Goal: Transaction & Acquisition: Purchase product/service

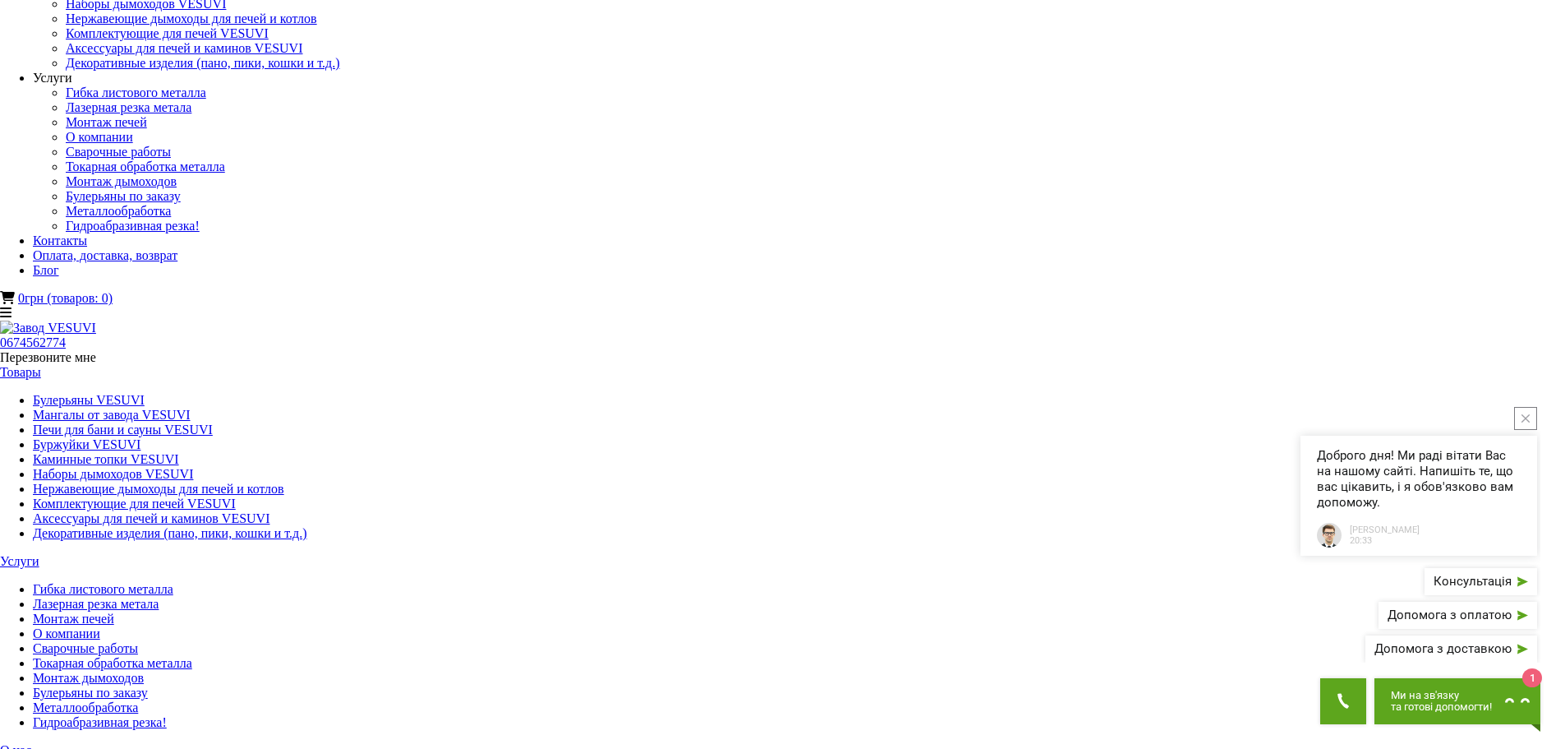
scroll to position [109, 0]
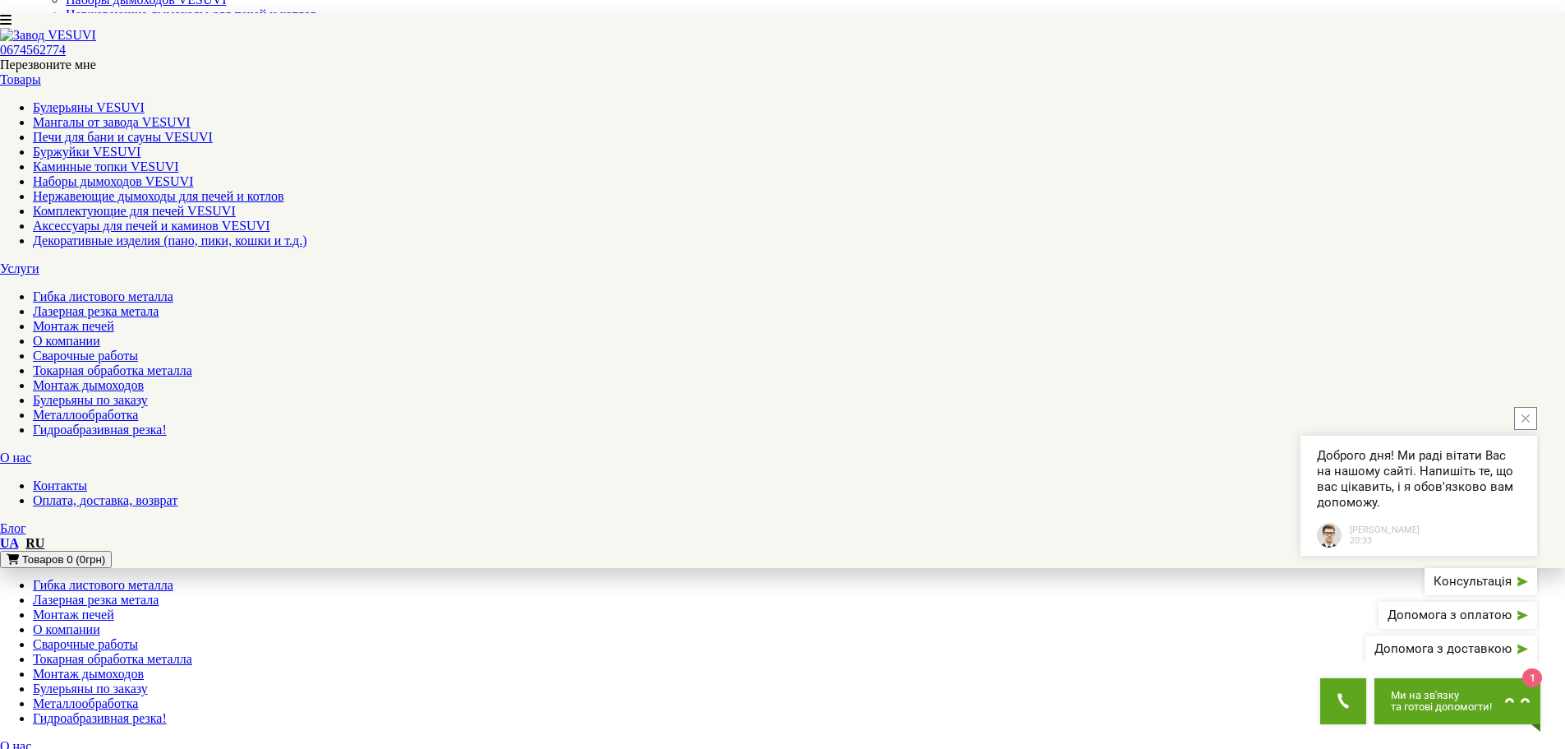
select select "**********"
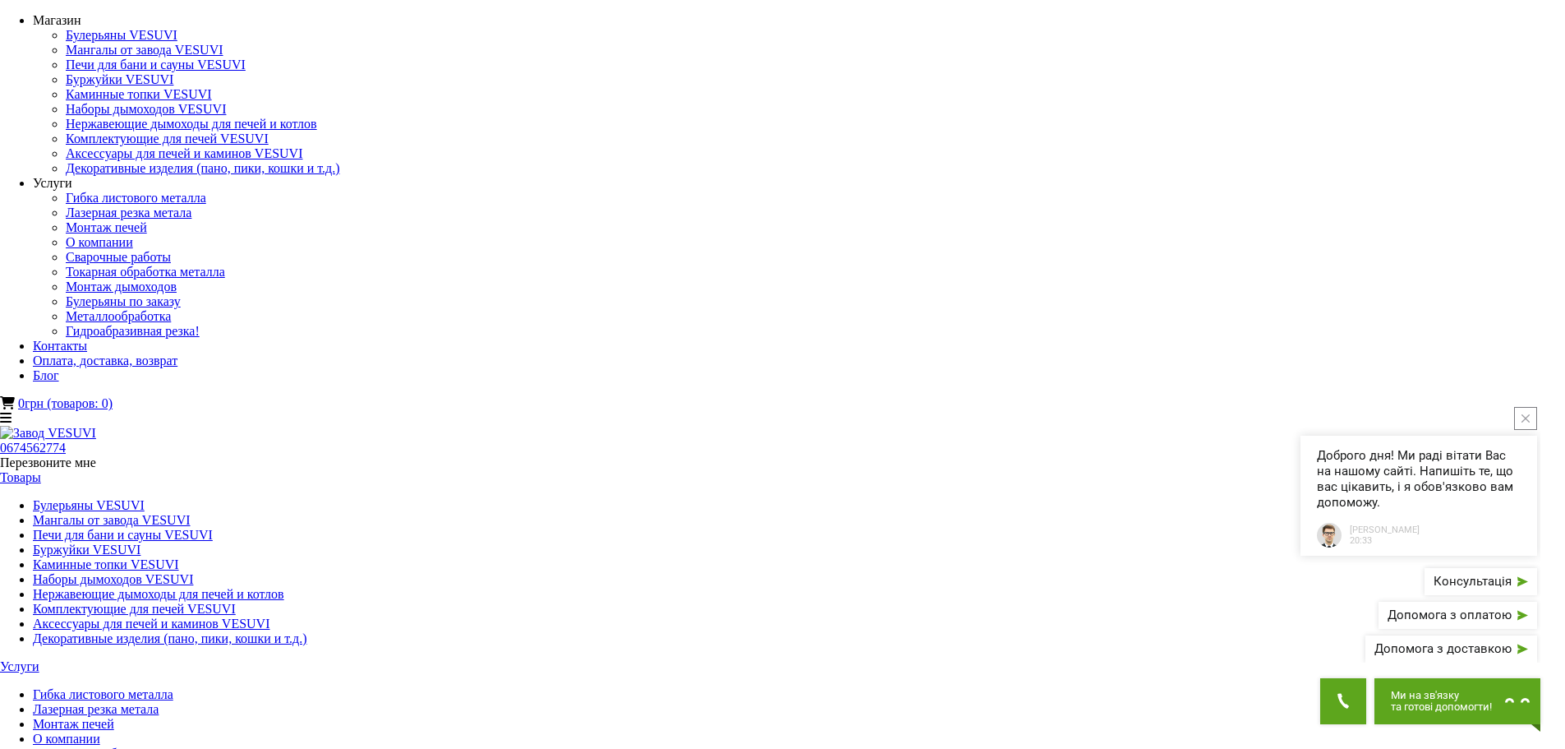
drag, startPoint x: 741, startPoint y: 400, endPoint x: 629, endPoint y: 401, distance: 112.6
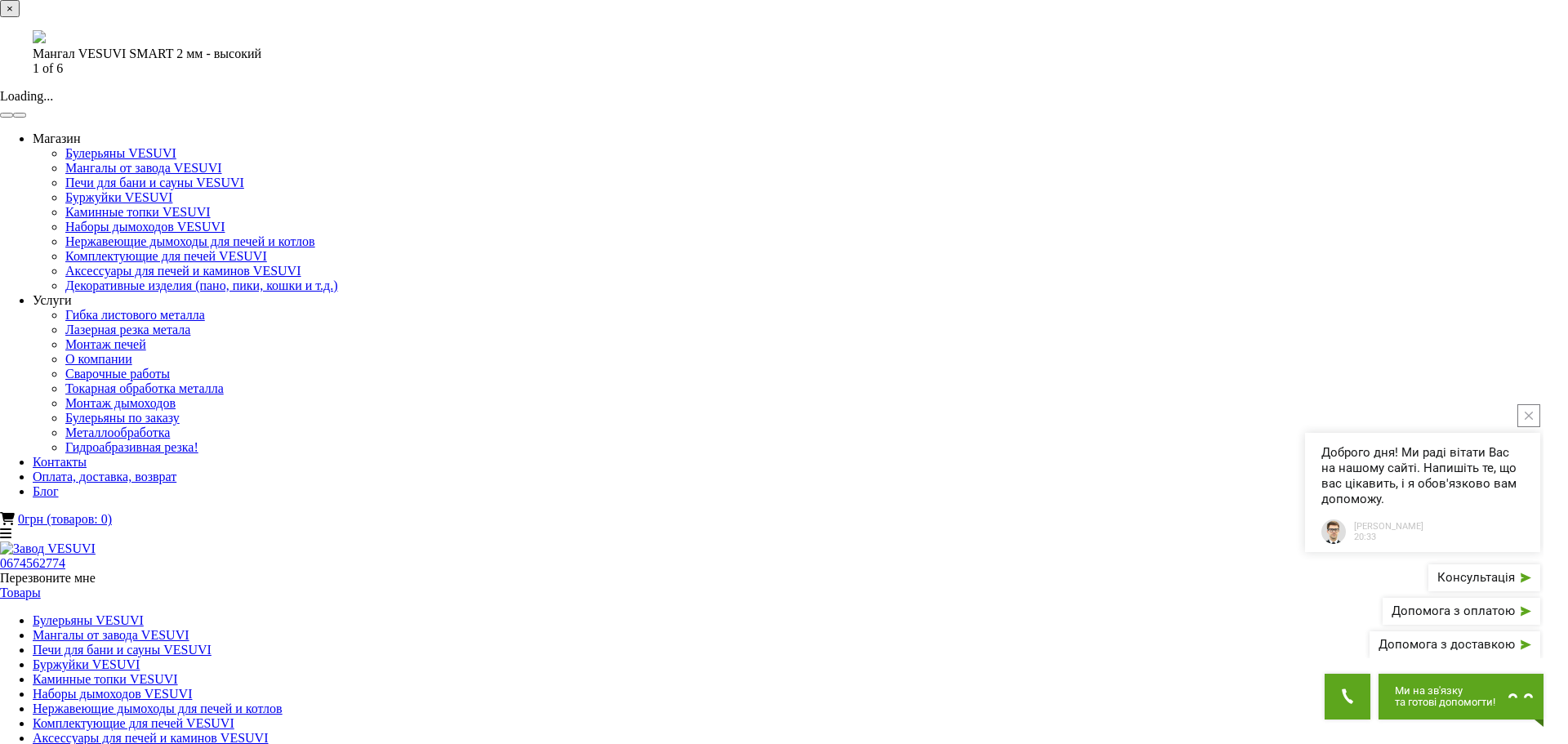
click at [26, 117] on button "button" at bounding box center [19, 114] width 13 height 5
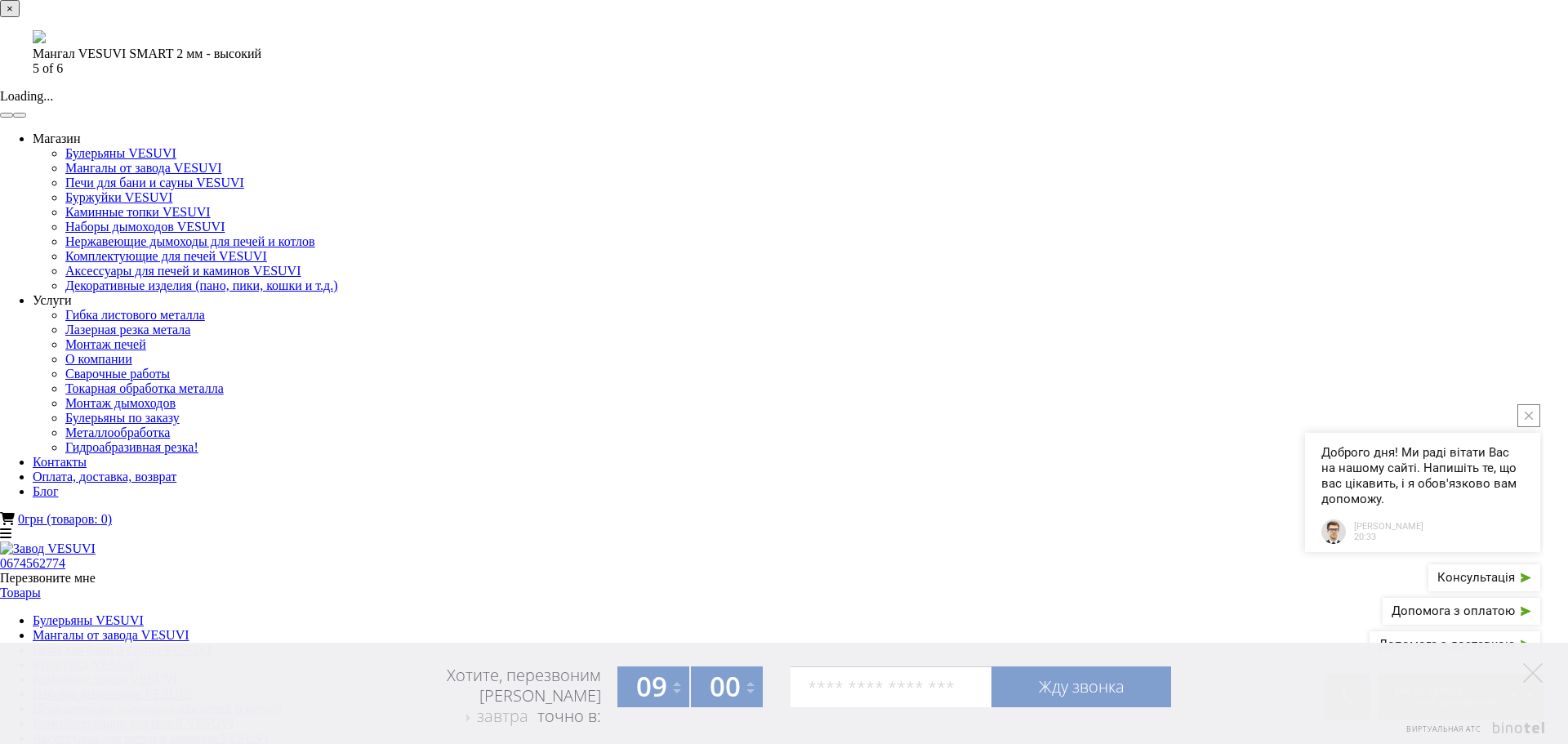
click at [1262, 118] on div "× Мангал VESUVI SMART 2 мм - высокий 5 of 6 Loading..." at bounding box center [777, 59] width 1555 height 118
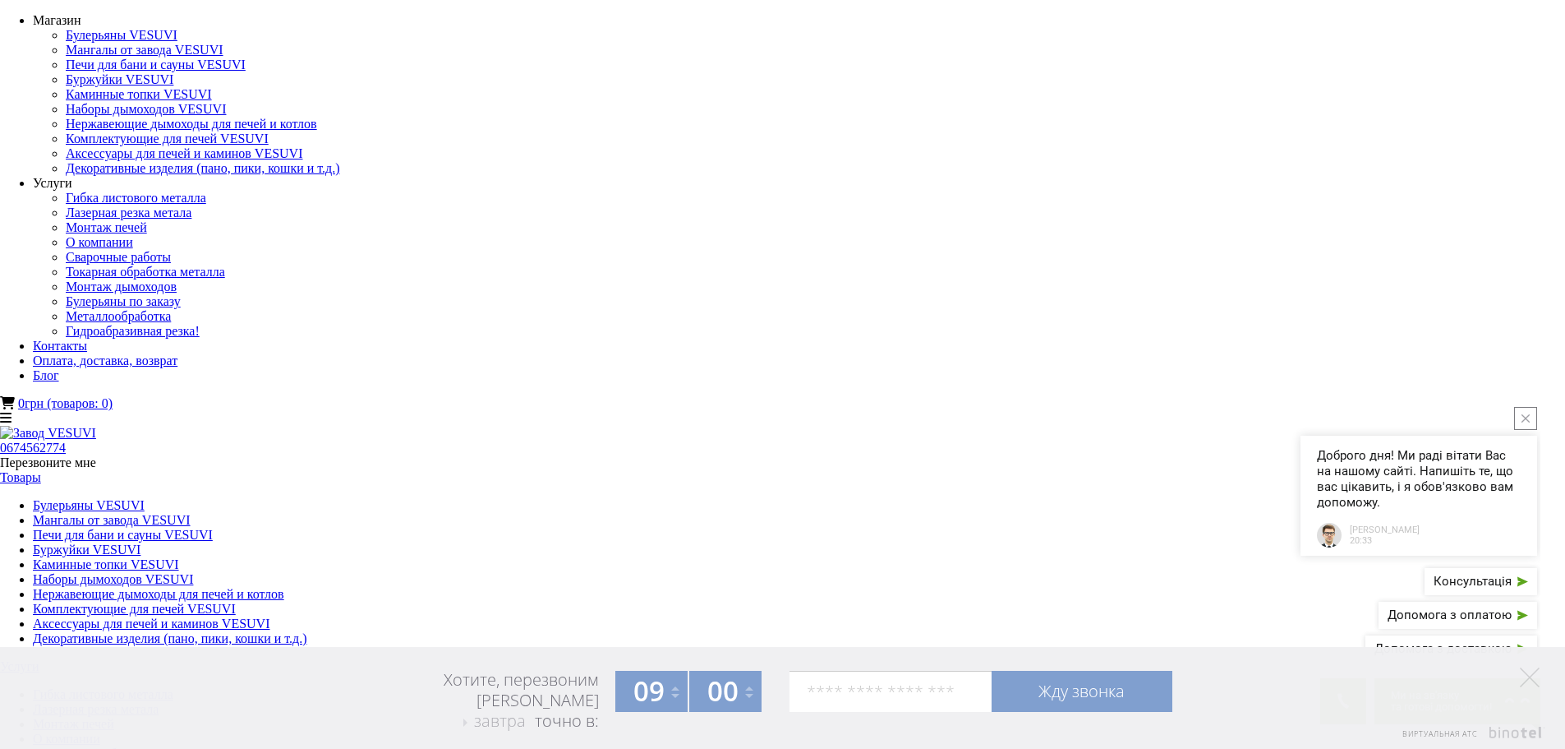
drag, startPoint x: 743, startPoint y: 403, endPoint x: 676, endPoint y: 395, distance: 67.0
drag, startPoint x: 696, startPoint y: 420, endPoint x: 713, endPoint y: 425, distance: 17.9
